Goal: Information Seeking & Learning: Find specific fact

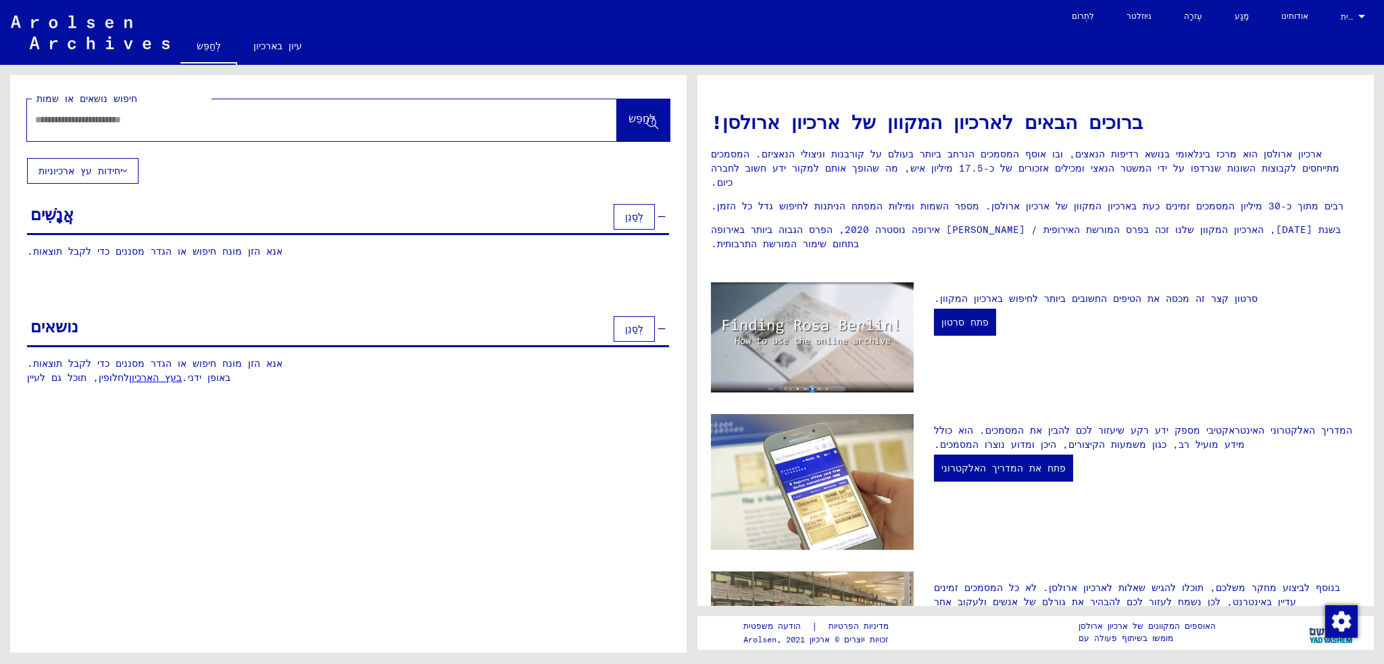
click at [127, 170] on icon at bounding box center [124, 170] width 5 height 9
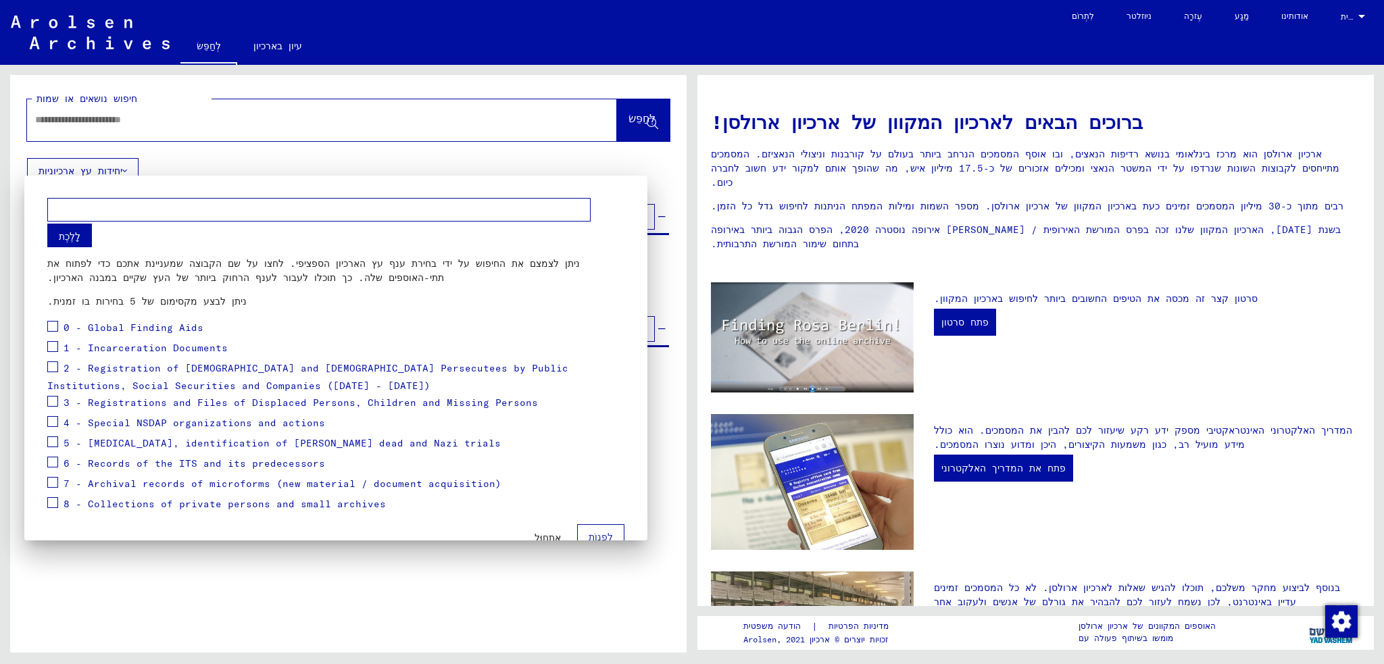
scroll to position [18, 0]
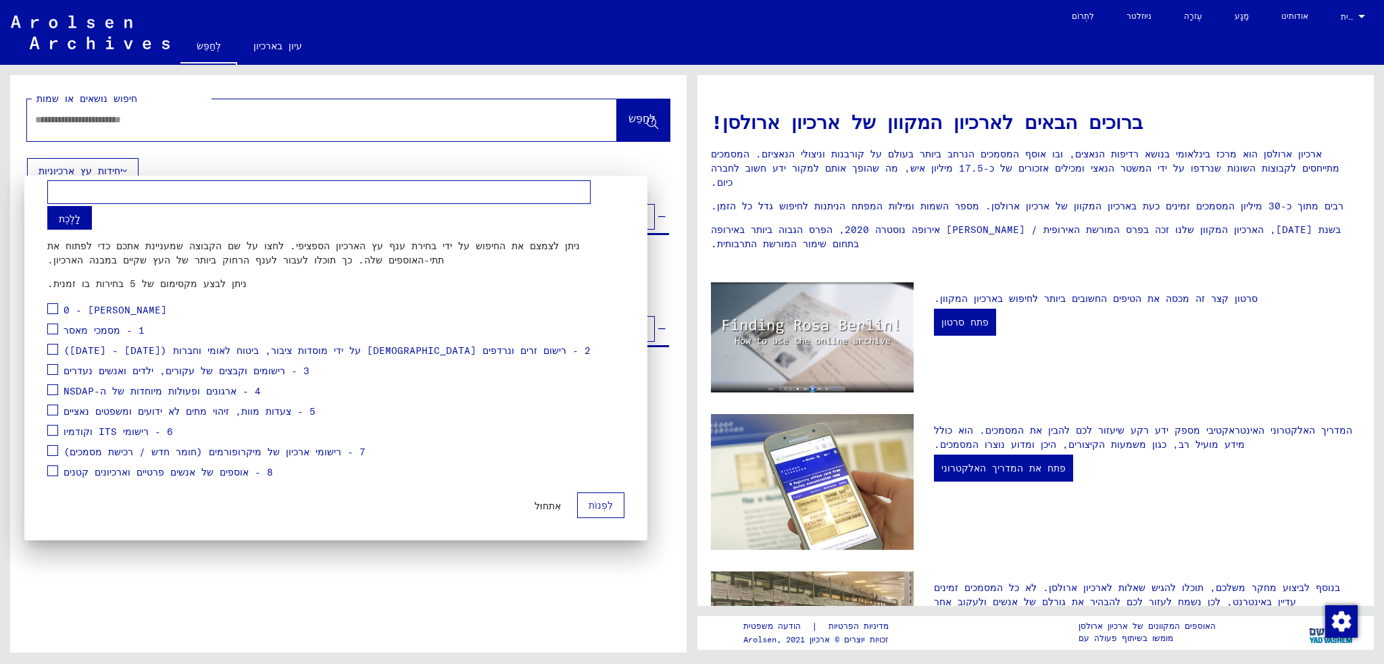
click at [122, 118] on div at bounding box center [692, 332] width 1384 height 664
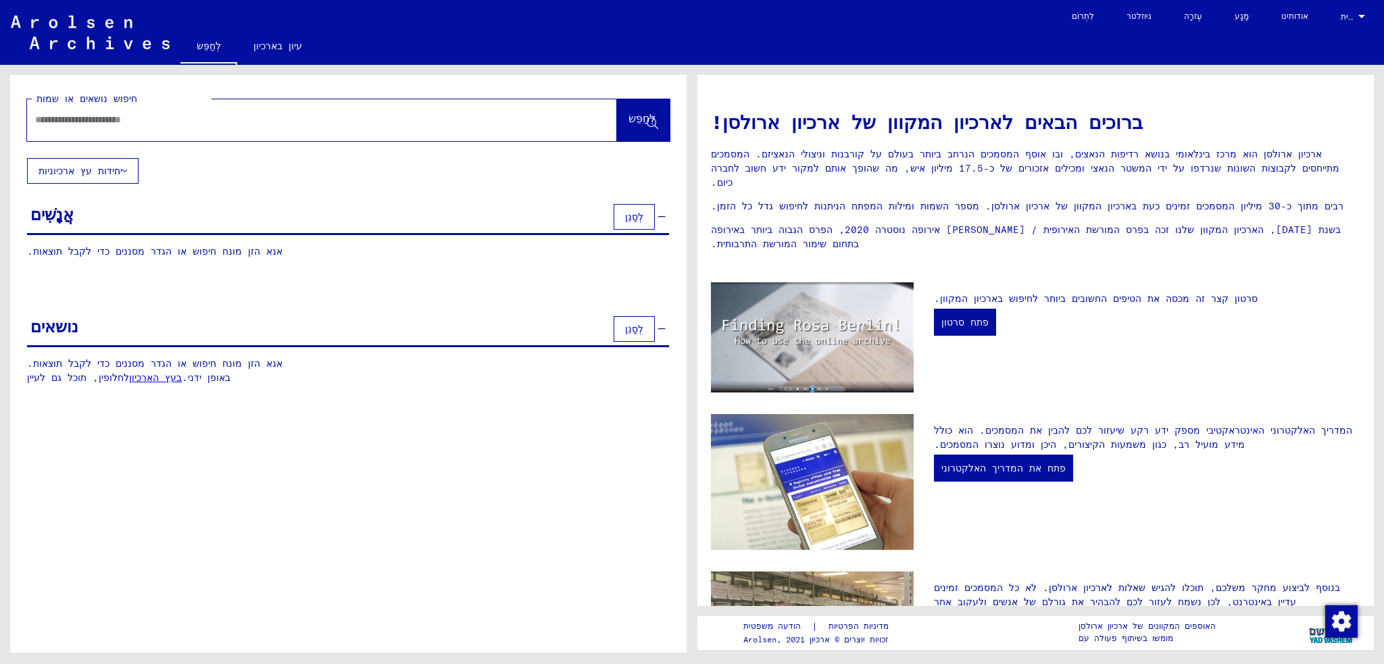
click at [500, 120] on input "text" at bounding box center [305, 120] width 541 height 14
click at [395, 128] on div at bounding box center [301, 120] width 549 height 30
click at [461, 129] on div at bounding box center [301, 120] width 549 height 30
click at [465, 127] on div at bounding box center [301, 120] width 549 height 30
click at [634, 124] on font "לְחַפֵּשׂ" at bounding box center [641, 118] width 27 height 14
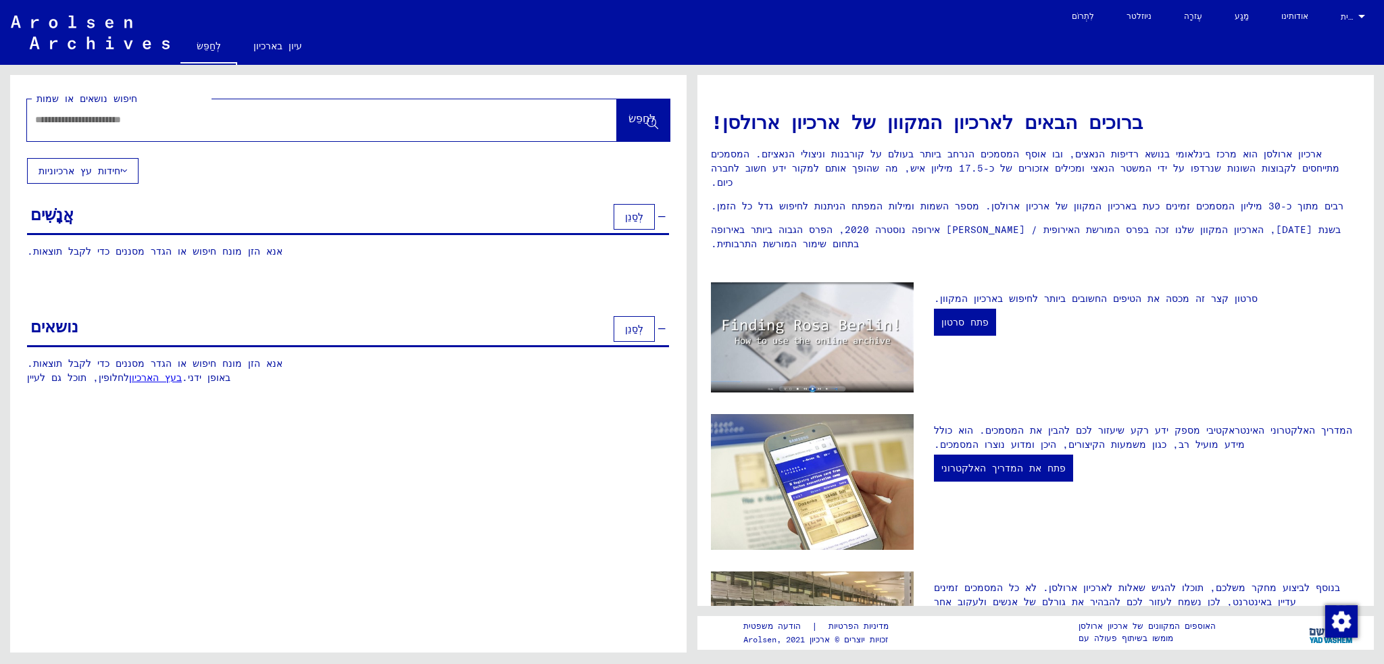
click at [567, 128] on div at bounding box center [322, 120] width 590 height 42
click at [650, 121] on icon at bounding box center [652, 123] width 11 height 11
click at [665, 215] on icon at bounding box center [661, 216] width 7 height 9
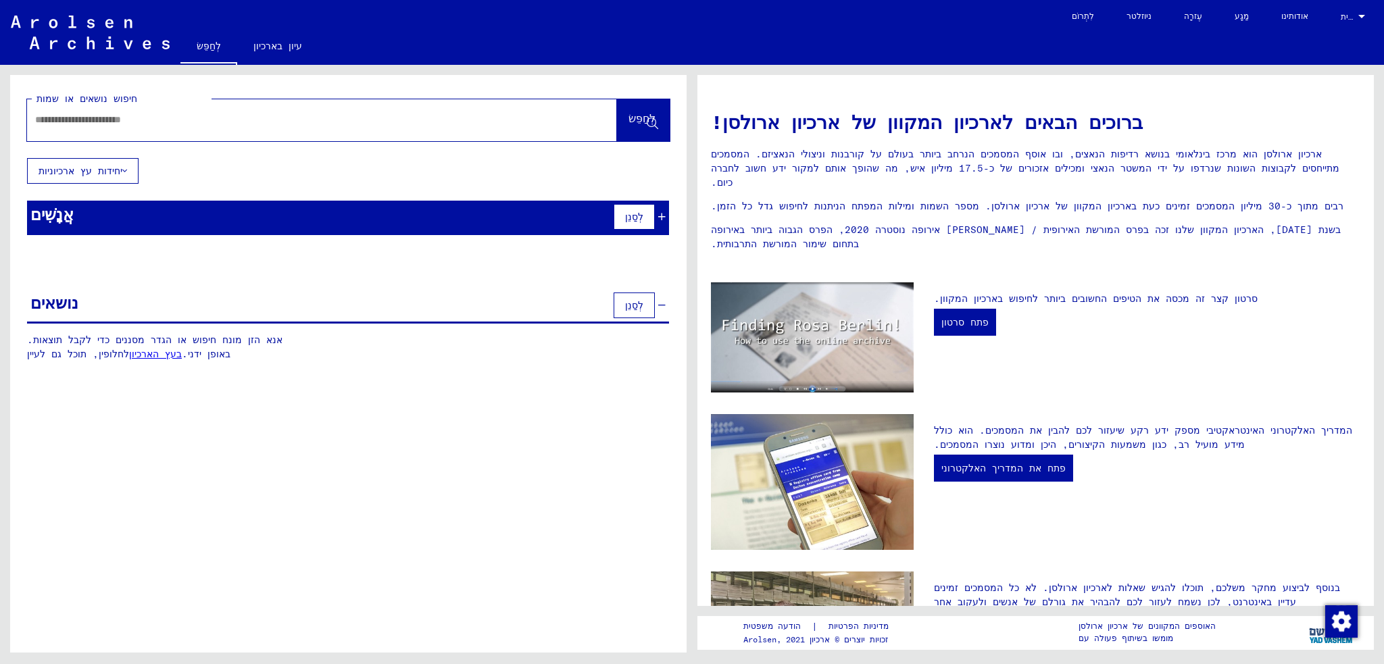
click at [665, 215] on icon at bounding box center [661, 216] width 7 height 9
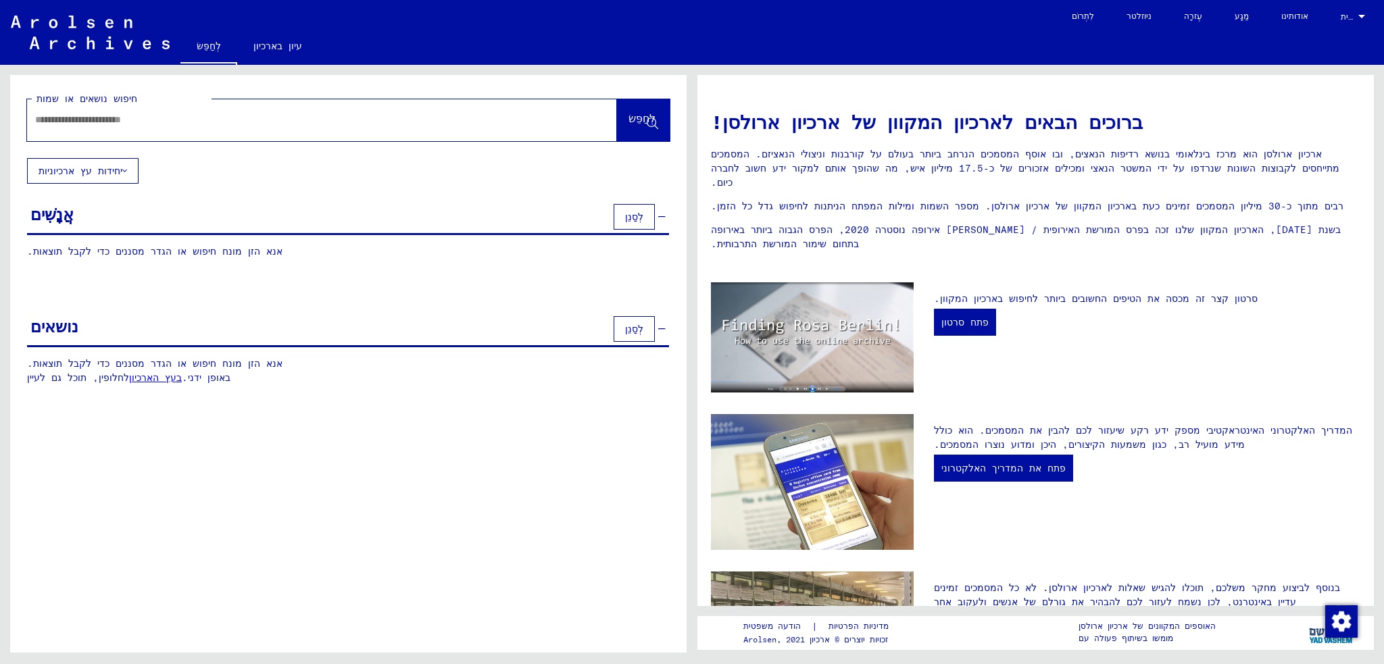
click at [238, 201] on div "אֲנָשִׁים לְסַנֵן" at bounding box center [348, 218] width 642 height 34
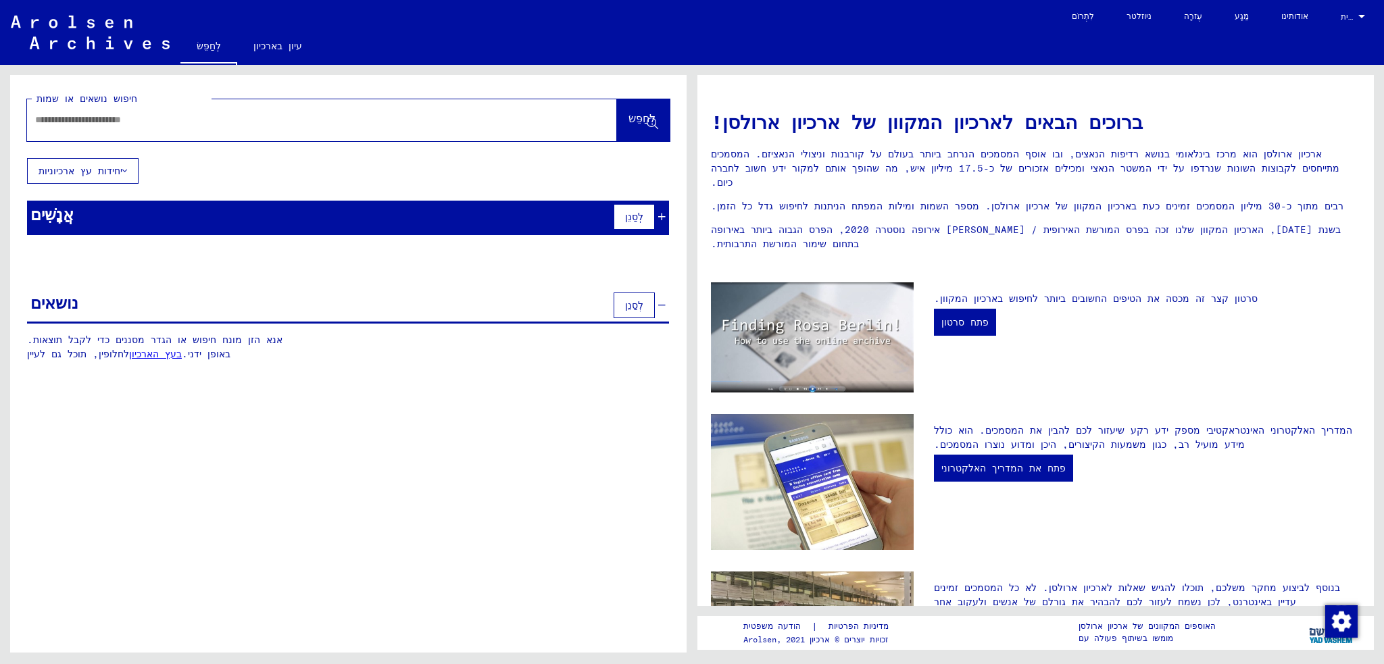
click at [252, 180] on div "חיפוש נושאים או שמות לְחַפֵּשׂ יחידות עץ ארכיוניות אֲנָשִׁים לְסַנֵן אנא הזן מו…" at bounding box center [348, 228] width 676 height 307
click at [653, 124] on icon at bounding box center [652, 123] width 11 height 11
click at [482, 122] on input "text" at bounding box center [305, 120] width 541 height 14
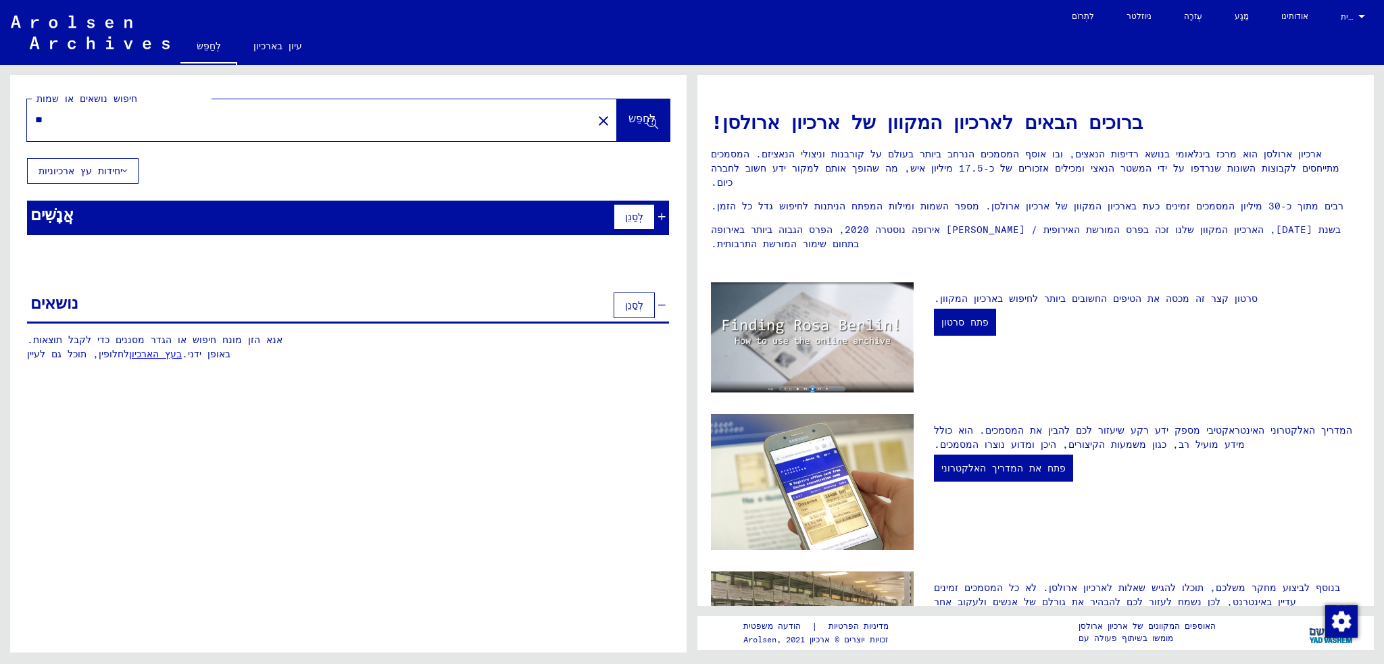
type input "*"
click at [405, 116] on input "text" at bounding box center [305, 120] width 541 height 14
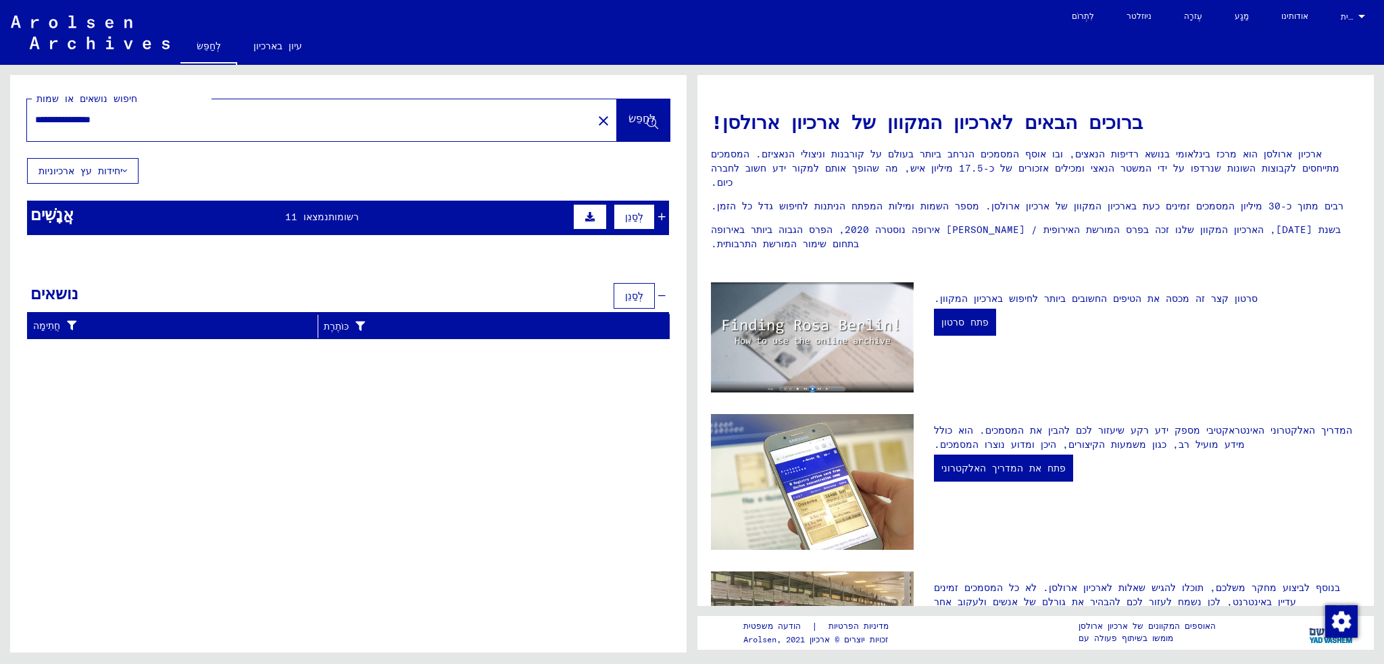
click at [586, 216] on icon at bounding box center [589, 216] width 9 height 9
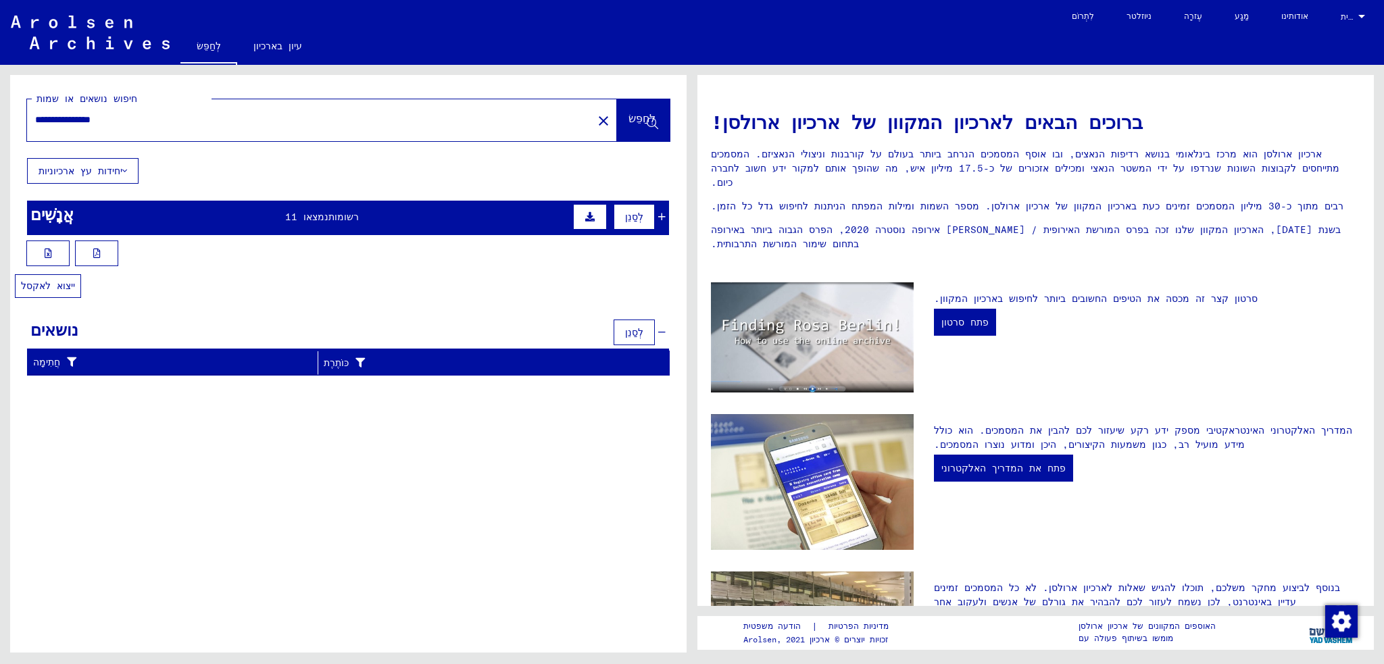
click at [48, 253] on icon at bounding box center [48, 253] width 7 height 9
drag, startPoint x: 61, startPoint y: 120, endPoint x: 28, endPoint y: 119, distance: 33.1
click at [28, 119] on div "**********" at bounding box center [301, 120] width 549 height 30
type input "**********"
click at [651, 124] on icon at bounding box center [652, 123] width 11 height 11
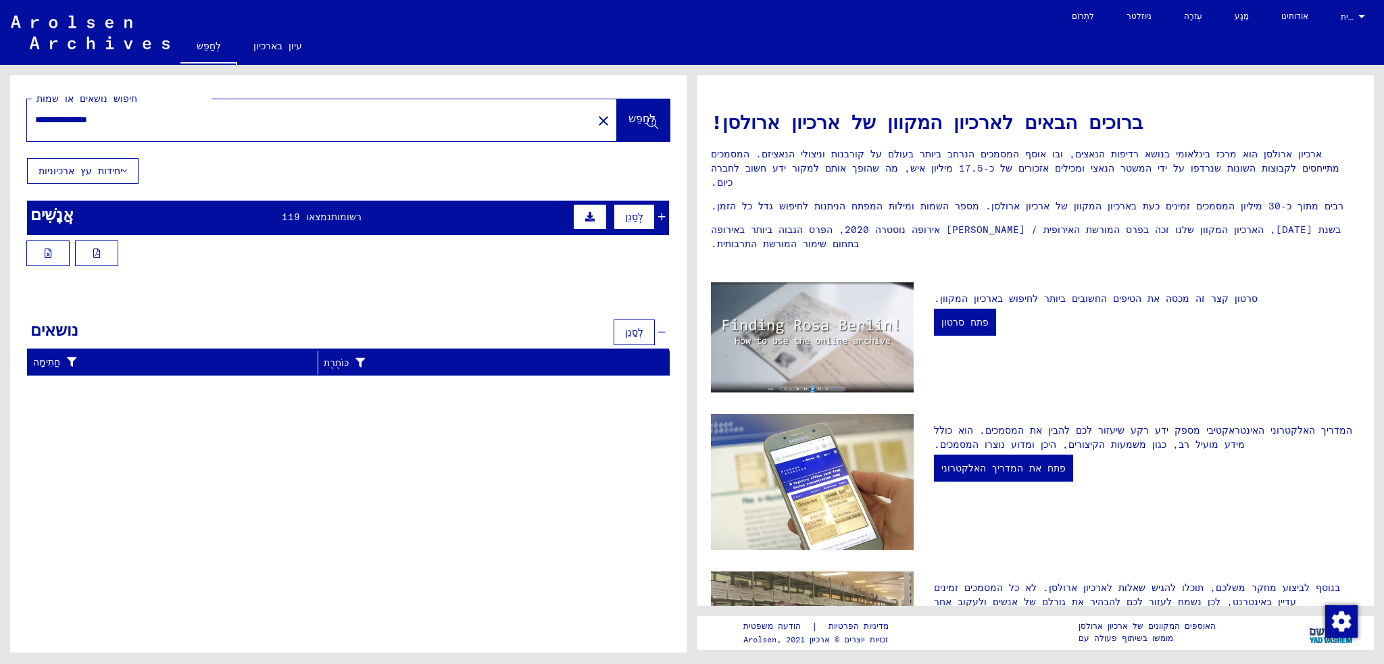
click at [585, 209] on button at bounding box center [590, 217] width 34 height 26
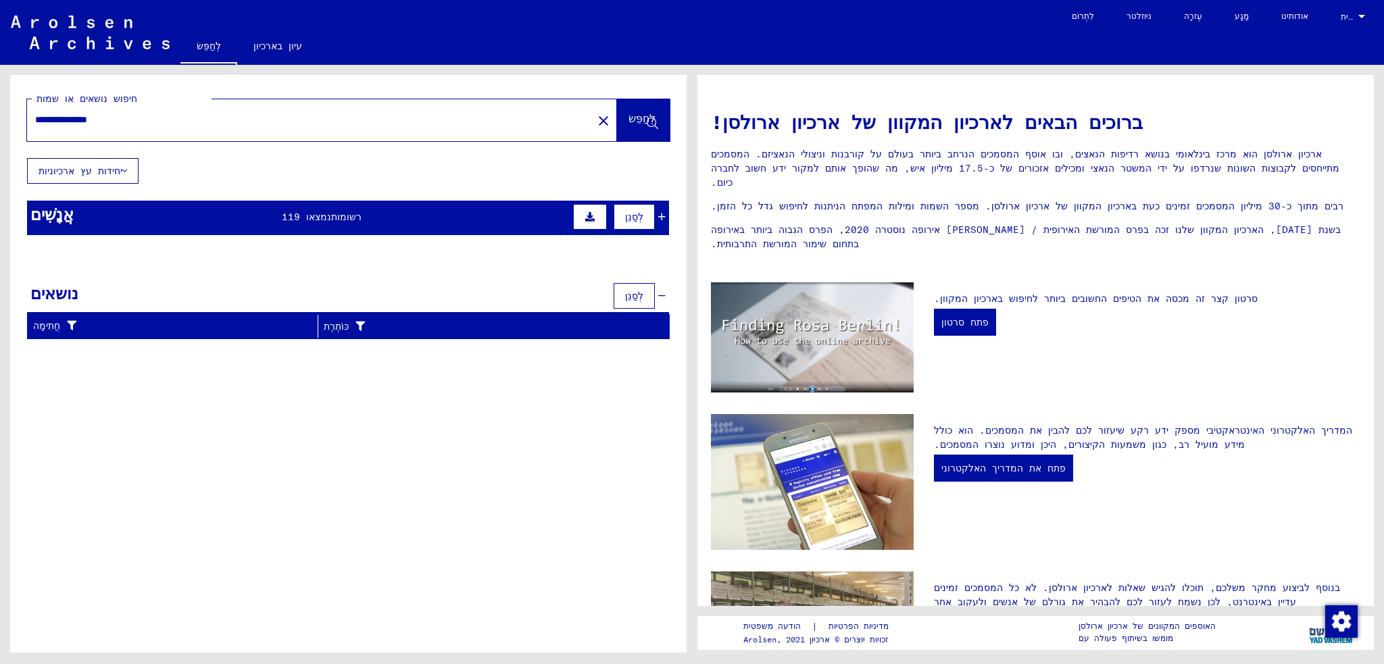
click at [585, 219] on icon at bounding box center [589, 216] width 9 height 9
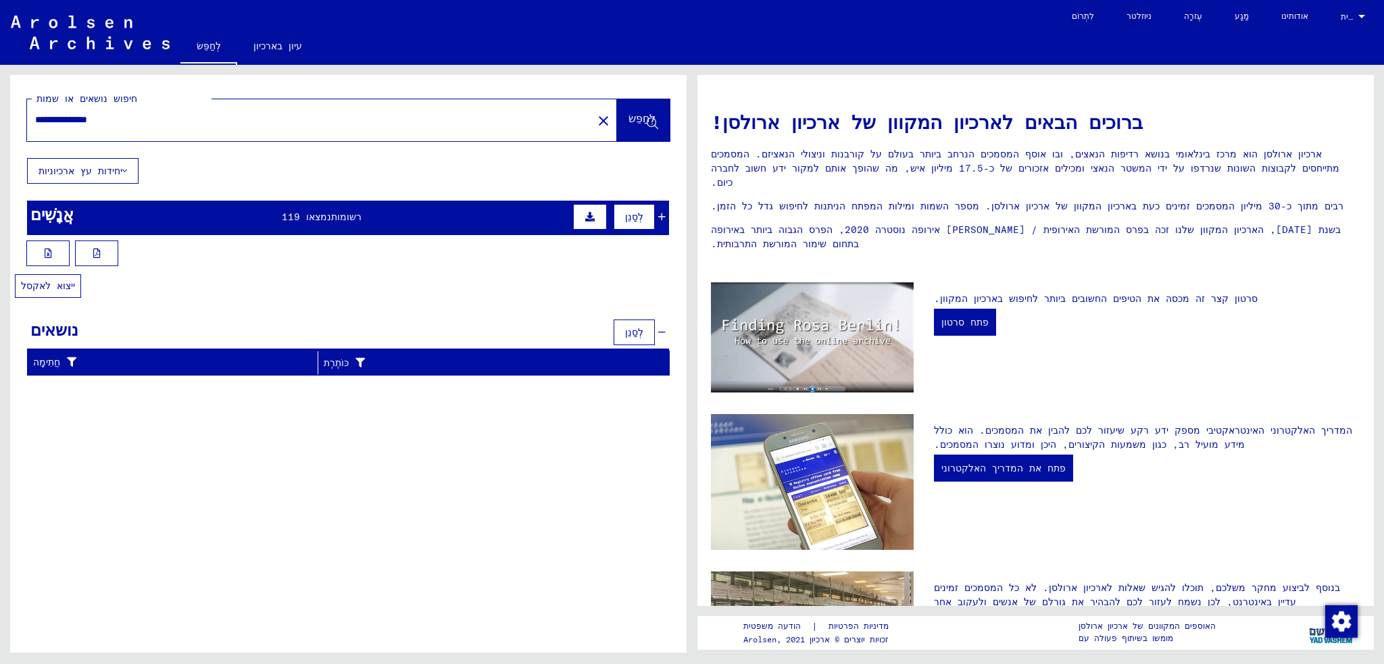
click at [48, 251] on icon at bounding box center [48, 253] width 7 height 9
